Goal: Information Seeking & Learning: Learn about a topic

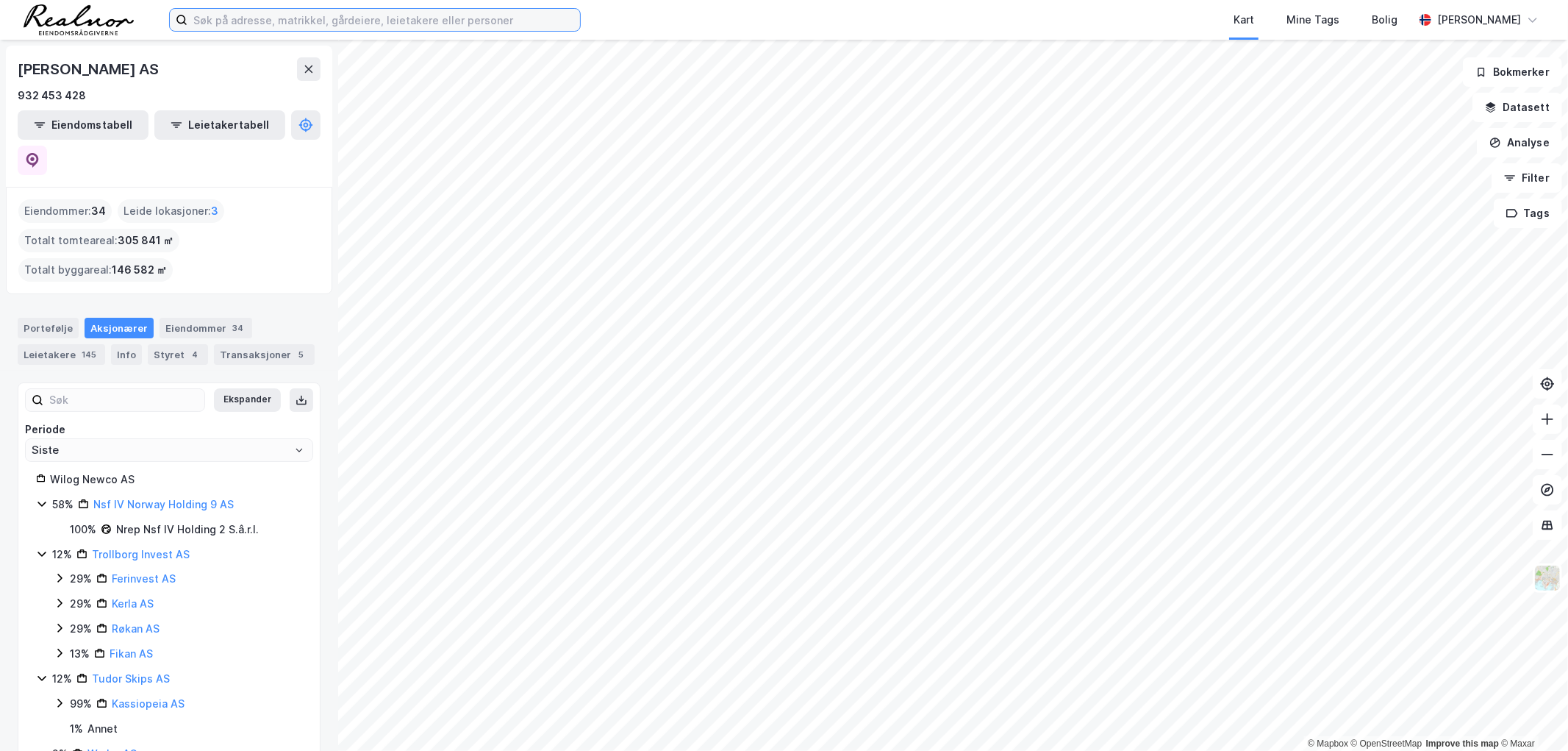
click at [244, 23] on input at bounding box center [384, 20] width 393 height 22
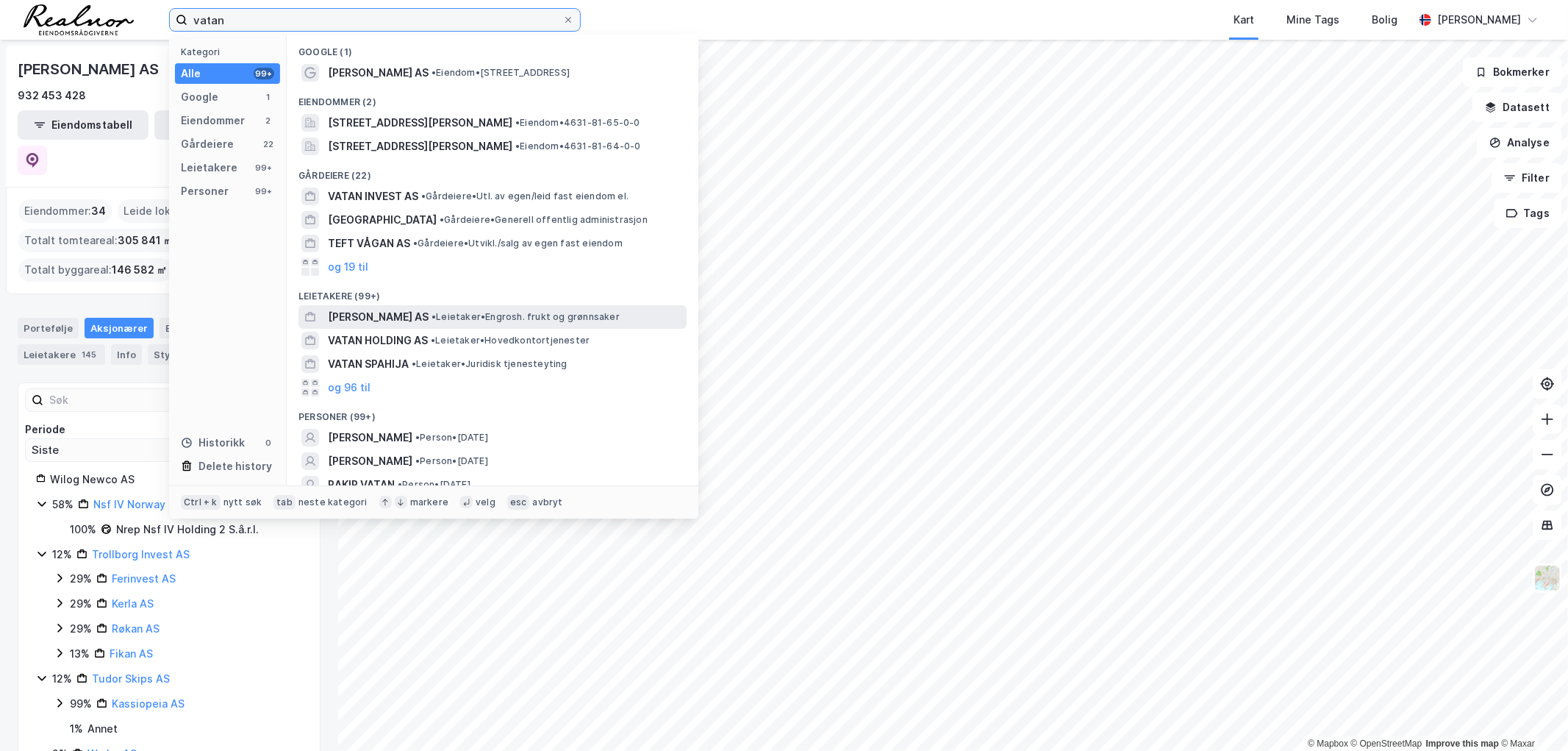
type input "vatan"
click at [431, 313] on span "•" at bounding box center [434, 316] width 4 height 11
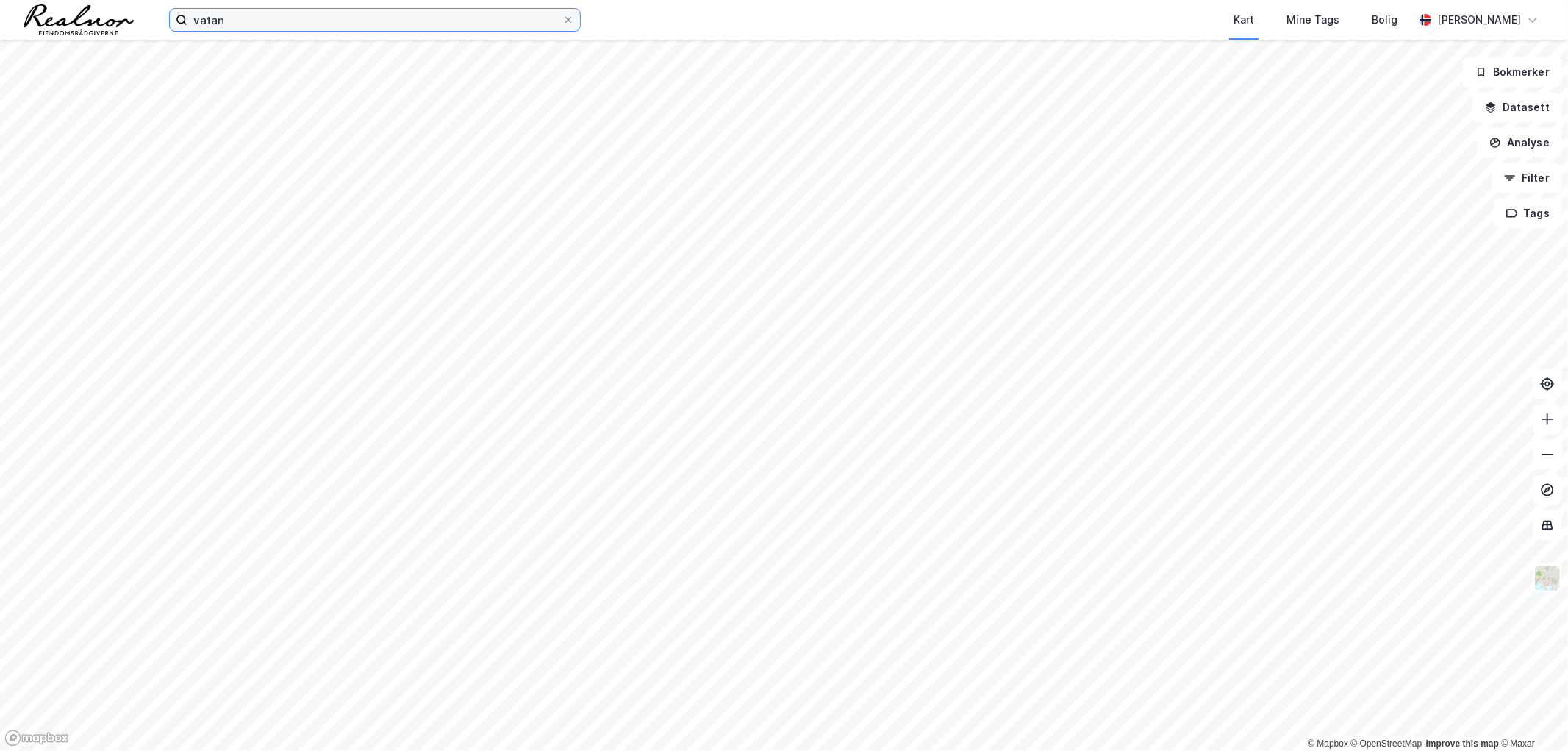
click at [221, 24] on input "vatan" at bounding box center [375, 20] width 375 height 22
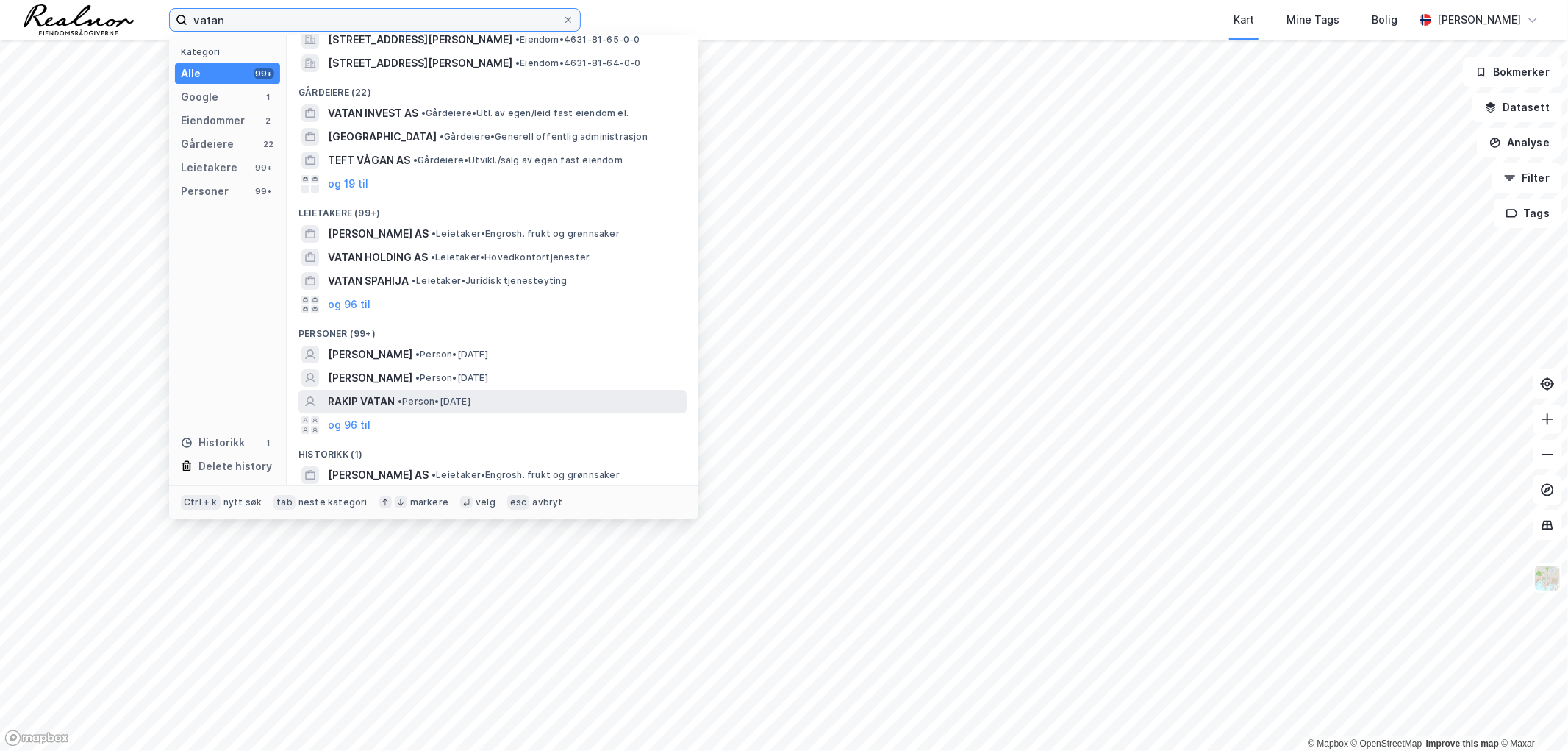
scroll to position [84, 0]
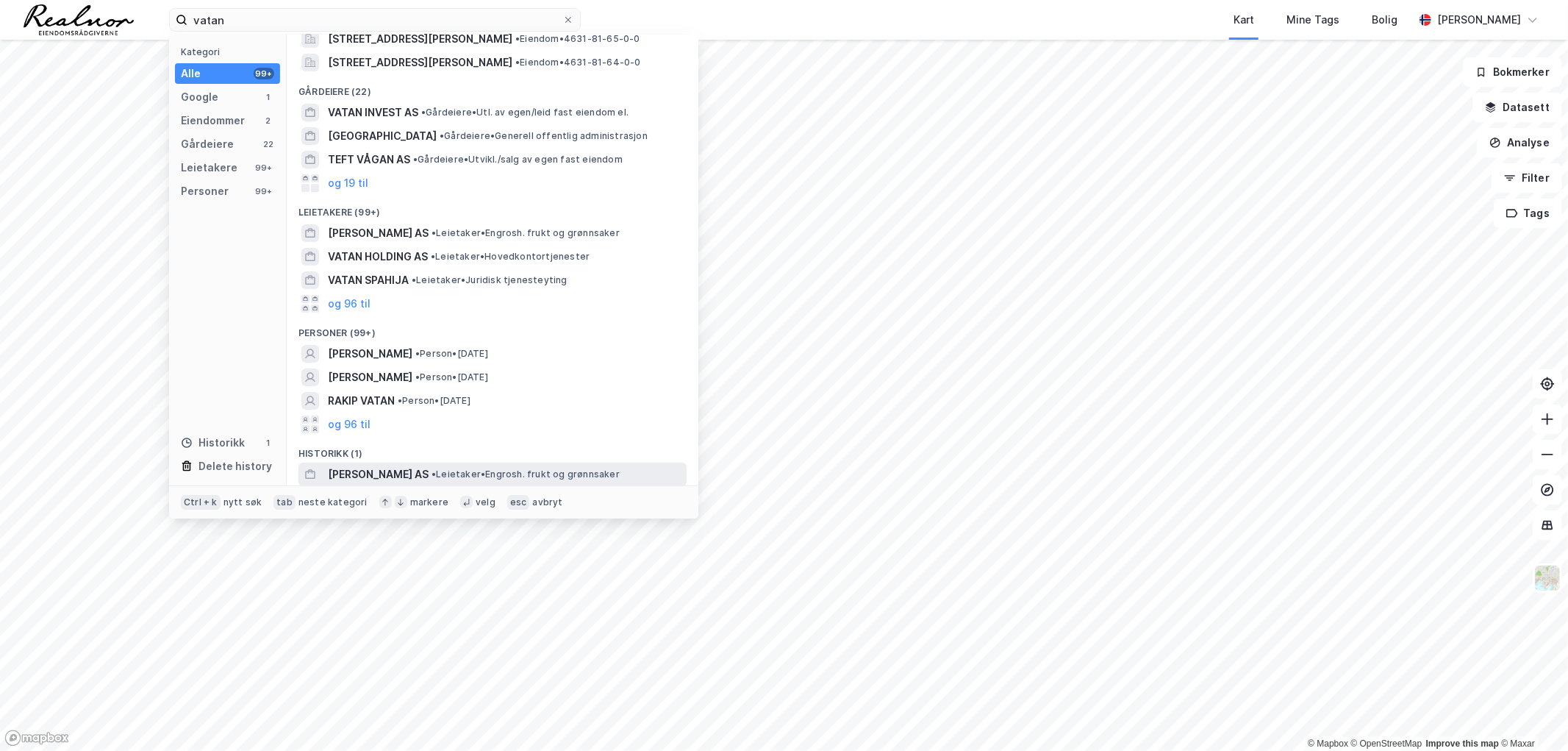
click at [542, 475] on span "• Leietaker • Engrosh. frukt og grønnsaker" at bounding box center [526, 475] width 189 height 12
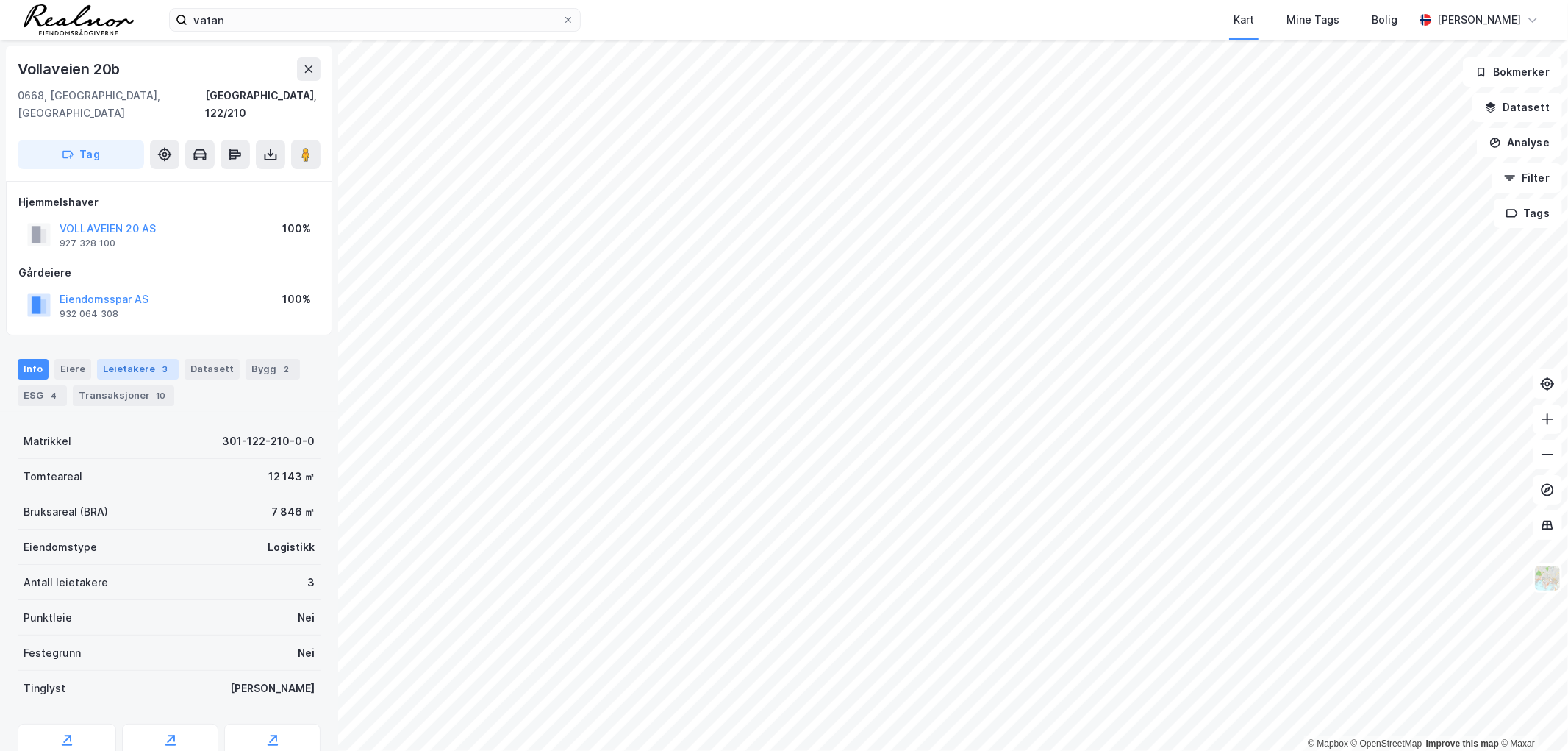
click at [143, 359] on div "Leietakere 3" at bounding box center [138, 369] width 82 height 21
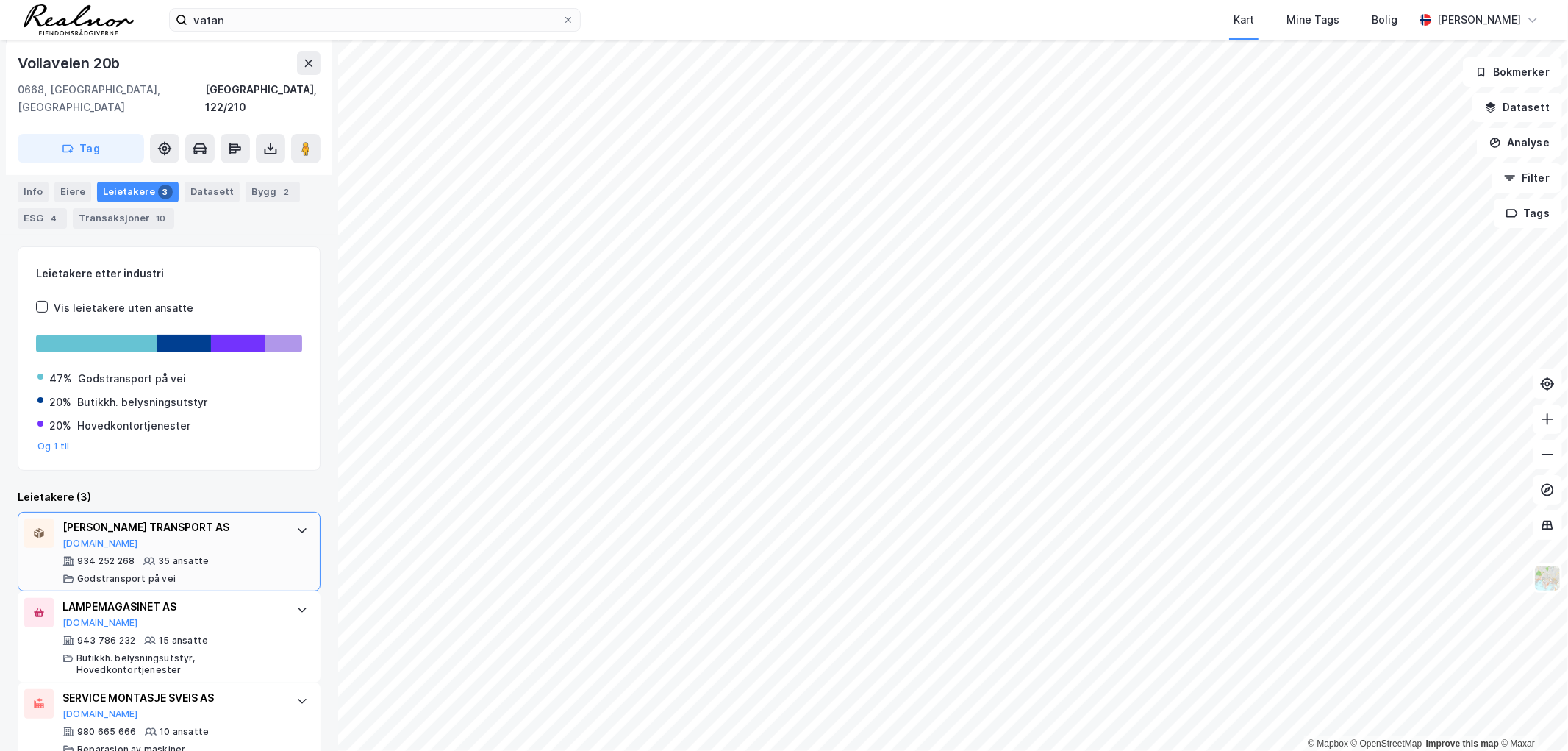
scroll to position [189, 0]
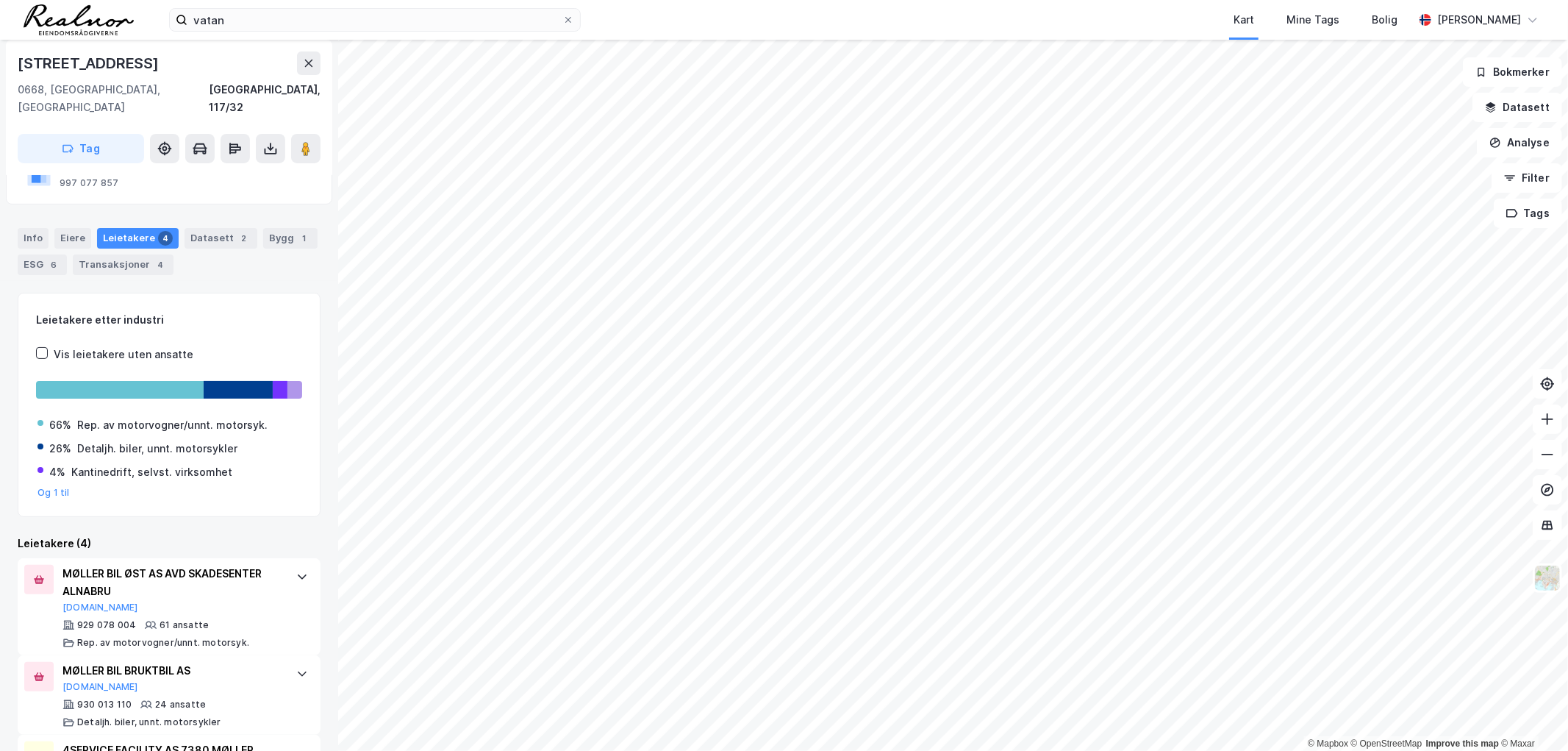
scroll to position [163, 0]
